Goal: Task Accomplishment & Management: Complete application form

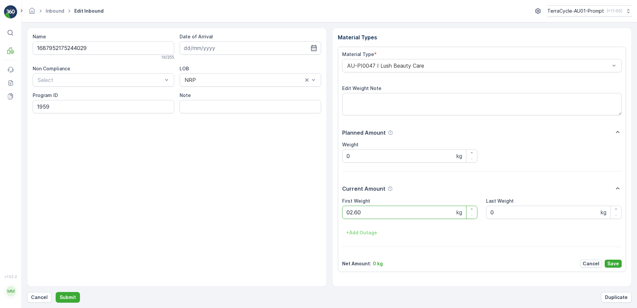
click at [56, 292] on button "Submit" at bounding box center [68, 297] width 24 height 11
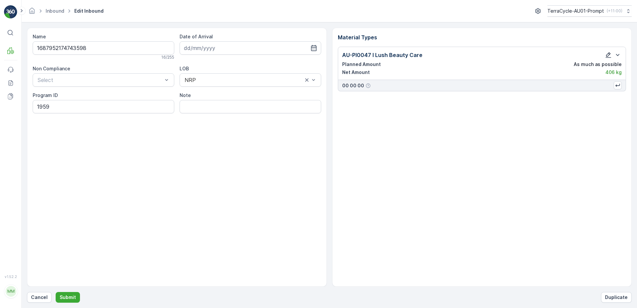
click at [607, 57] on icon "button" at bounding box center [609, 55] width 6 height 6
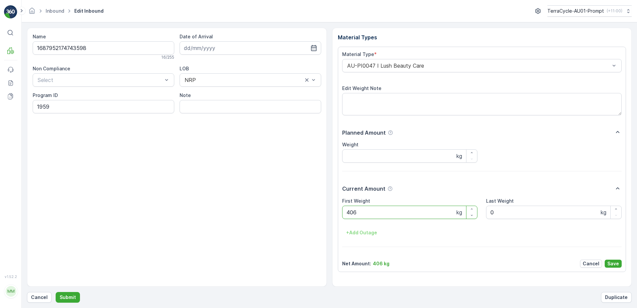
click at [350, 214] on Weight "406" at bounding box center [410, 212] width 136 height 13
type Weight "4.06"
click at [615, 265] on p "Save" at bounding box center [614, 263] width 12 height 7
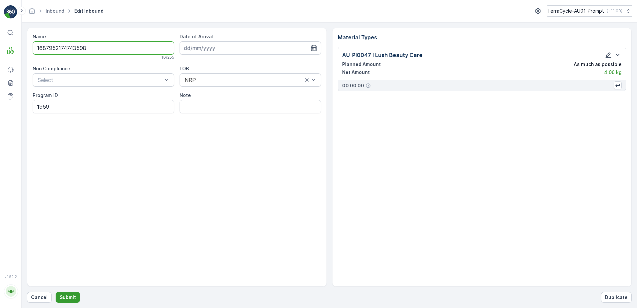
click at [63, 297] on p "Submit" at bounding box center [68, 297] width 16 height 7
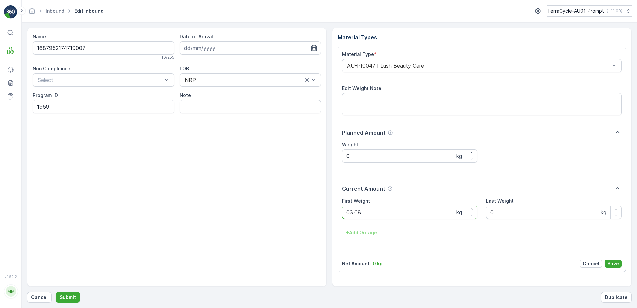
click at [56, 292] on button "Submit" at bounding box center [68, 297] width 24 height 11
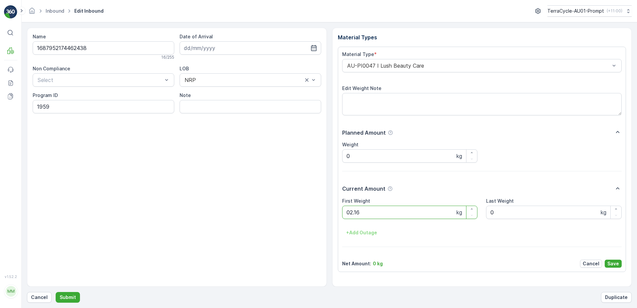
click at [56, 292] on button "Submit" at bounding box center [68, 297] width 24 height 11
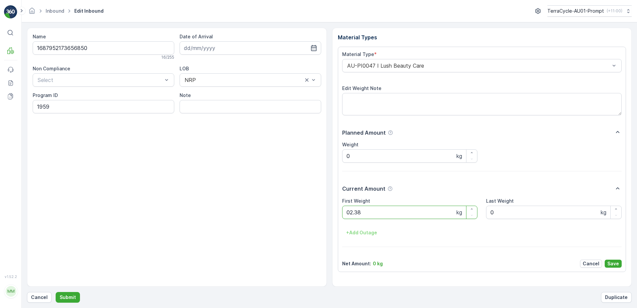
click at [56, 292] on button "Submit" at bounding box center [68, 297] width 24 height 11
